Goal: Task Accomplishment & Management: Use online tool/utility

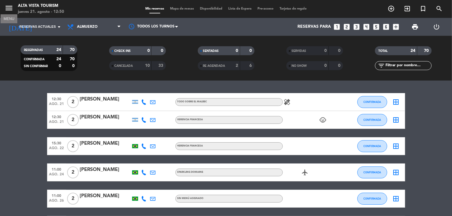
click at [10, 8] on icon "menu" at bounding box center [8, 8] width 9 height 9
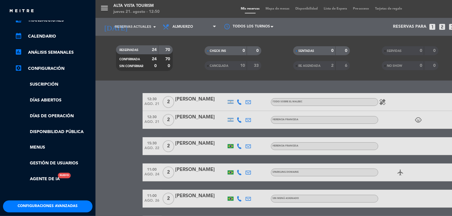
scroll to position [91, 0]
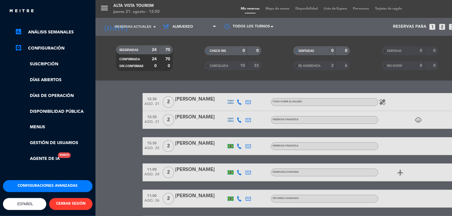
click at [31, 117] on ul "chrome_reader_mode Listado de Reservas account_box Clientes account_balance_wal…" at bounding box center [47, 63] width 89 height 198
click at [33, 124] on link "Menus" at bounding box center [54, 127] width 78 height 7
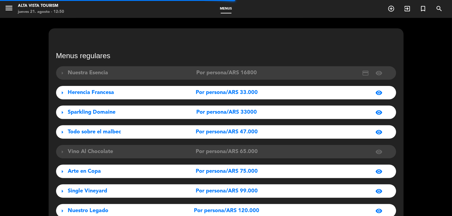
click at [107, 92] on span "Herencia Francesa" at bounding box center [91, 92] width 46 height 5
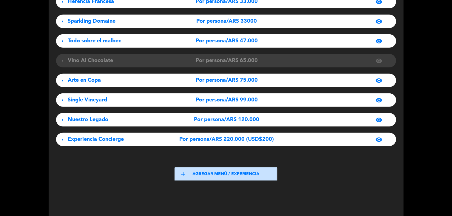
scroll to position [58, 0]
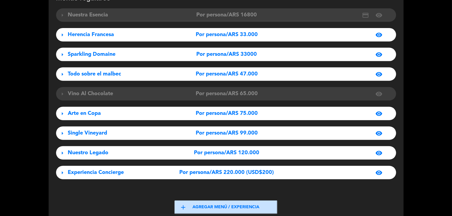
click at [91, 130] on span "Single Vineyard" at bounding box center [87, 132] width 39 height 5
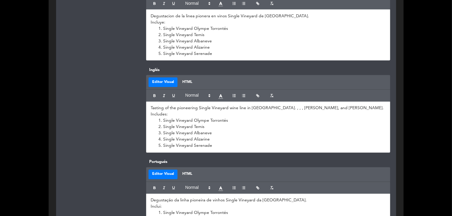
scroll to position [290, 0]
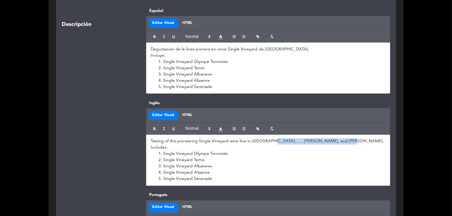
drag, startPoint x: 272, startPoint y: 142, endPoint x: 354, endPoint y: 139, distance: 81.7
click at [354, 139] on p "Tasting of the pioneering Single Vineyard wine line in [GEOGRAPHIC_DATA]. , , ,…" at bounding box center [268, 141] width 235 height 6
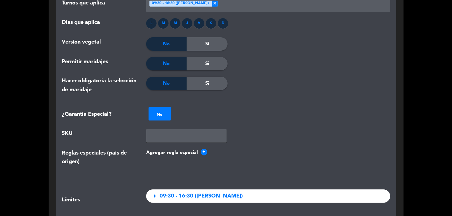
scroll to position [886, 0]
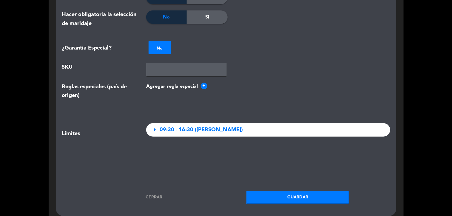
click at [294, 197] on button "Guardar" at bounding box center [297, 197] width 103 height 13
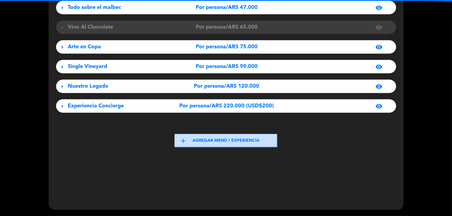
scroll to position [124, 0]
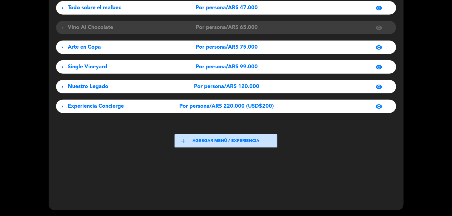
click at [84, 105] on span "Experiencia Concierge" at bounding box center [96, 105] width 56 height 5
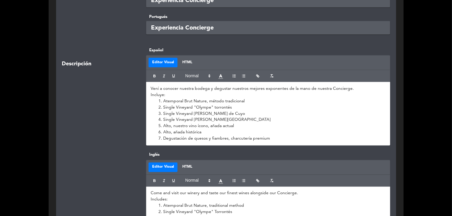
scroll to position [257, 0]
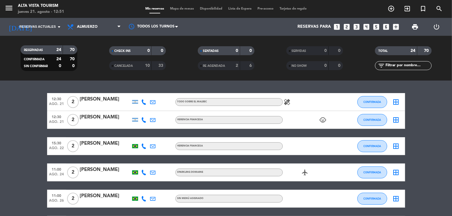
click at [10, 8] on icon "menu" at bounding box center [8, 8] width 9 height 9
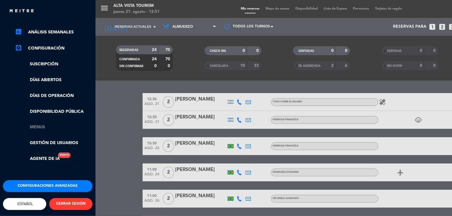
click at [37, 124] on link "Menus" at bounding box center [54, 127] width 78 height 7
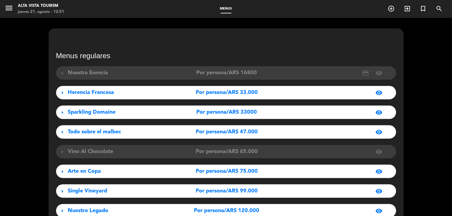
click at [115, 113] on div "Sparkling Domaine" at bounding box center [121, 112] width 106 height 9
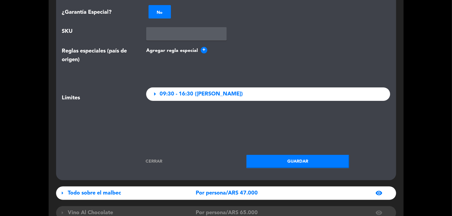
scroll to position [828, 0]
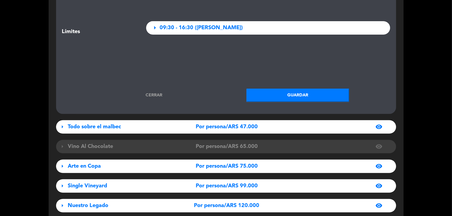
click at [91, 128] on span "Todo sobre el malbec" at bounding box center [94, 126] width 53 height 5
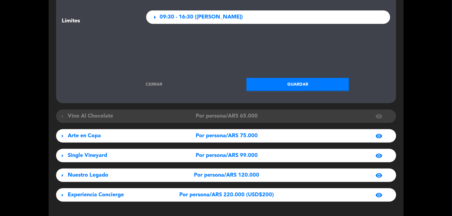
scroll to position [1756, 0]
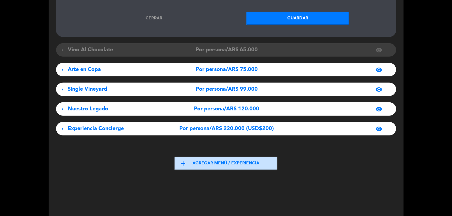
click at [82, 51] on span "Vino Al Chocolate" at bounding box center [90, 49] width 45 height 5
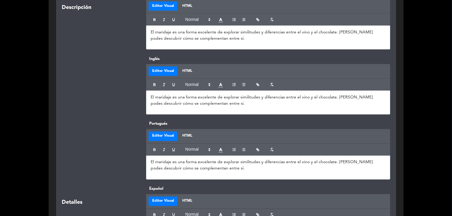
scroll to position [1888, 0]
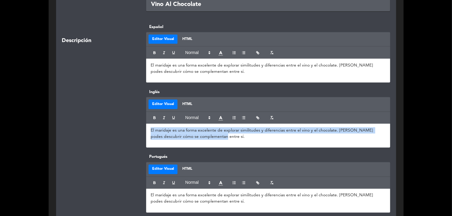
drag, startPoint x: 183, startPoint y: 133, endPoint x: 135, endPoint y: 129, distance: 47.9
click at [135, 129] on div "Inglés Editor Visual HTML El maridaje es una forma excelente de explorar simili…" at bounding box center [226, 121] width 337 height 65
copy p "El maridaje es una forma excelente de explorar similitudes y diferencias entre …"
click at [222, 140] on p "El maridaje es una forma excelente de explorar similitudes y diferencias entre …" at bounding box center [268, 133] width 235 height 13
drag, startPoint x: 219, startPoint y: 137, endPoint x: 126, endPoint y: 135, distance: 92.2
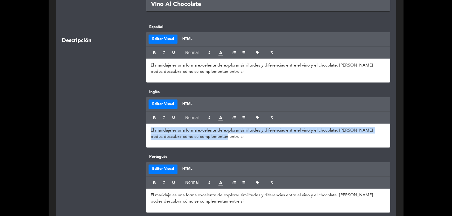
click at [126, 135] on div "Inglés Editor Visual HTML El maridaje es una forma excelente de explorar simili…" at bounding box center [226, 121] width 337 height 65
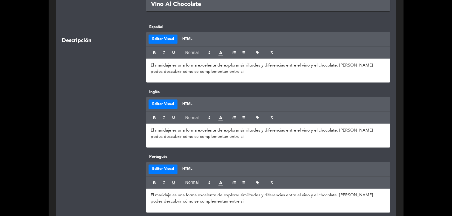
scroll to position [0, 0]
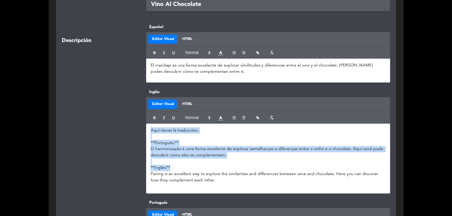
drag, startPoint x: 149, startPoint y: 162, endPoint x: 135, endPoint y: 124, distance: 40.8
click at [135, 124] on div "Inglés Editor Visual HTML Aquí tienes la traducción: **Portugués:** O harmoniza…" at bounding box center [226, 144] width 337 height 111
click at [188, 155] on p "O harmonização é uma forma excelente de explorar semelhanças e diferenças entre…" at bounding box center [268, 152] width 235 height 13
drag, startPoint x: 226, startPoint y: 157, endPoint x: 118, endPoint y: 153, distance: 107.7
click at [118, 153] on div "Inglés Editor Visual HTML Aquí tienes la traducción: **Portugués:** O harmoniza…" at bounding box center [226, 144] width 337 height 111
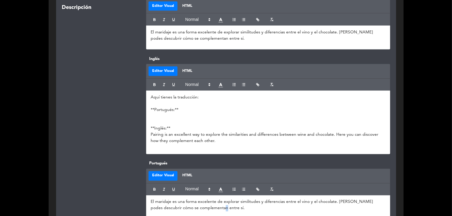
scroll to position [1931, 0]
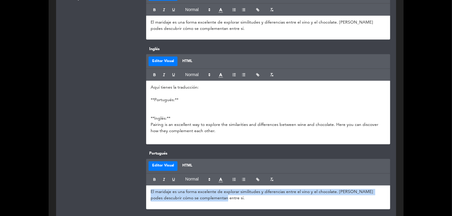
drag, startPoint x: 215, startPoint y: 213, endPoint x: 130, endPoint y: 188, distance: 88.9
click at [130, 188] on div "Portugués Editor Visual HTML El maridaje es una forma excelente de explorar sim…" at bounding box center [226, 183] width 337 height 65
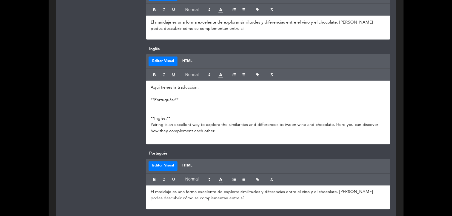
scroll to position [0, 0]
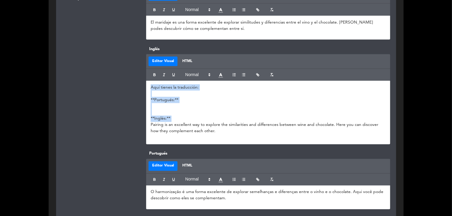
drag, startPoint x: 148, startPoint y: 126, endPoint x: 137, endPoint y: 82, distance: 45.4
click at [137, 82] on div "Inglés Editor Visual HTML Aquí tienes la traducción: **Portugués:** **Inglés:**…" at bounding box center [226, 98] width 337 height 105
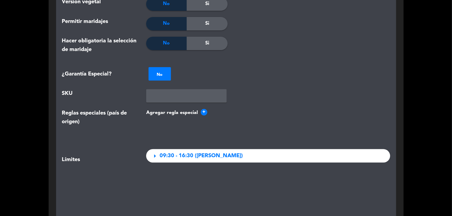
scroll to position [2494, 0]
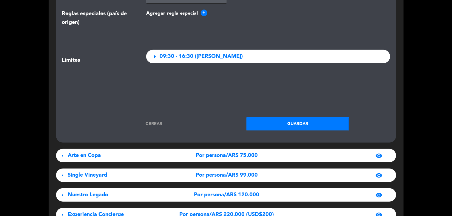
click at [297, 123] on button "Guardar" at bounding box center [297, 123] width 103 height 13
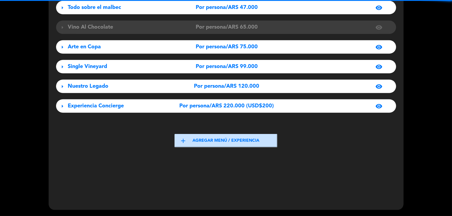
scroll to position [124, 0]
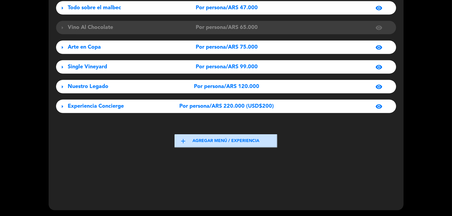
click at [85, 49] on span "Arte en Copa" at bounding box center [84, 46] width 33 height 5
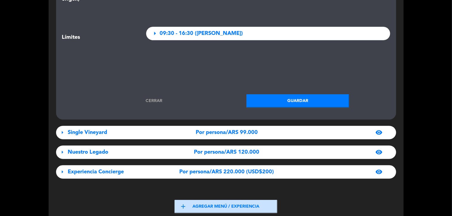
scroll to position [965, 0]
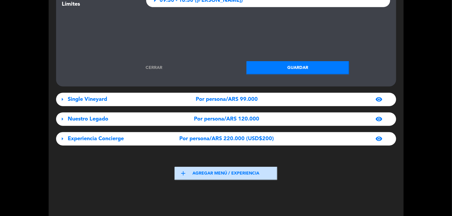
click at [85, 117] on span "Nuestro Legado" at bounding box center [88, 118] width 41 height 5
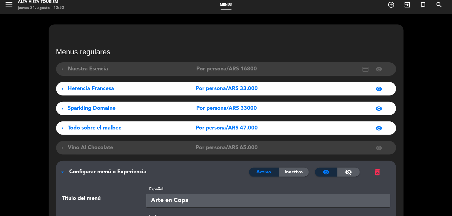
scroll to position [0, 0]
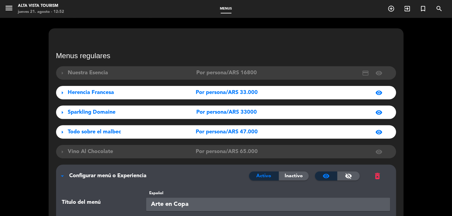
click at [11, 8] on icon "menu" at bounding box center [8, 8] width 9 height 9
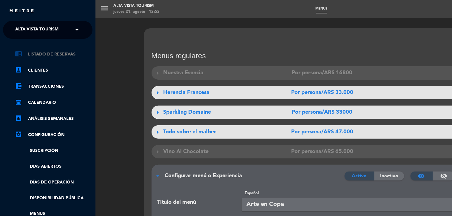
click at [41, 54] on link "chrome_reader_mode Listado de Reservas" at bounding box center [54, 54] width 78 height 7
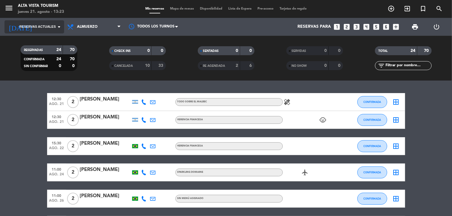
click at [47, 29] on span "Reservas actuales" at bounding box center [37, 26] width 36 height 5
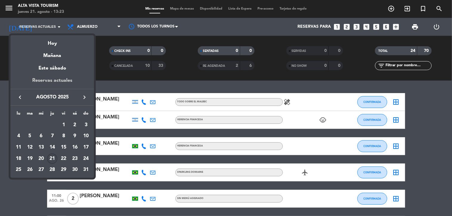
click at [58, 81] on div "Reservas actuales" at bounding box center [51, 83] width 83 height 12
